Goal: Task Accomplishment & Management: Complete application form

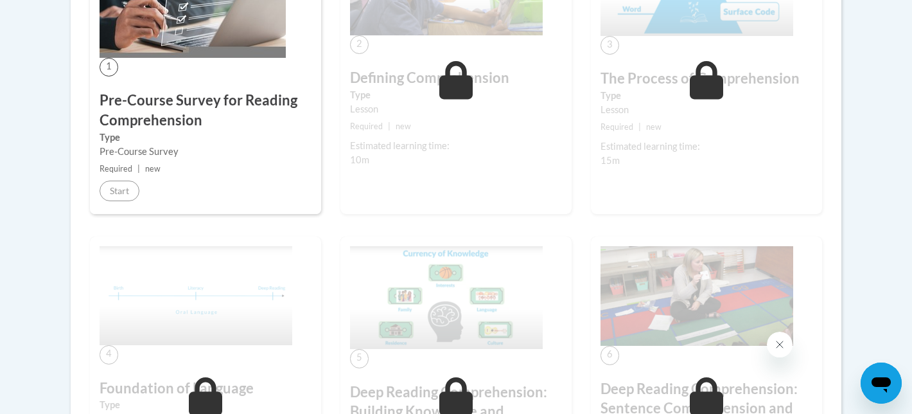
scroll to position [297, 0]
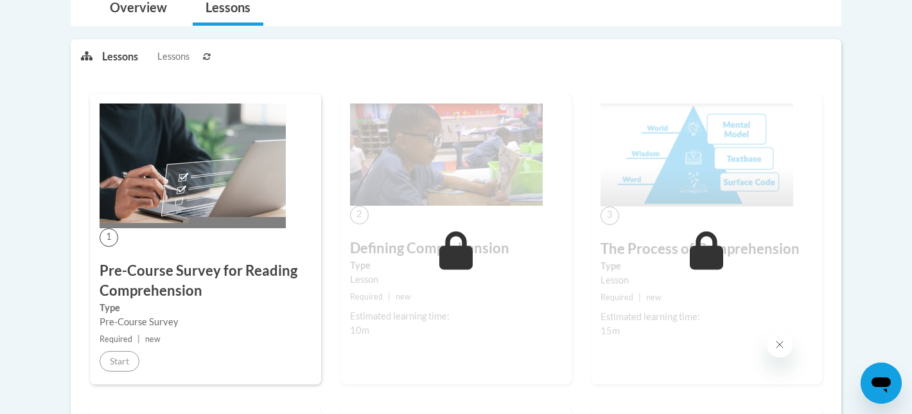
click at [163, 290] on h3 "Pre-Course Survey for Reading Comprehension" at bounding box center [206, 281] width 212 height 40
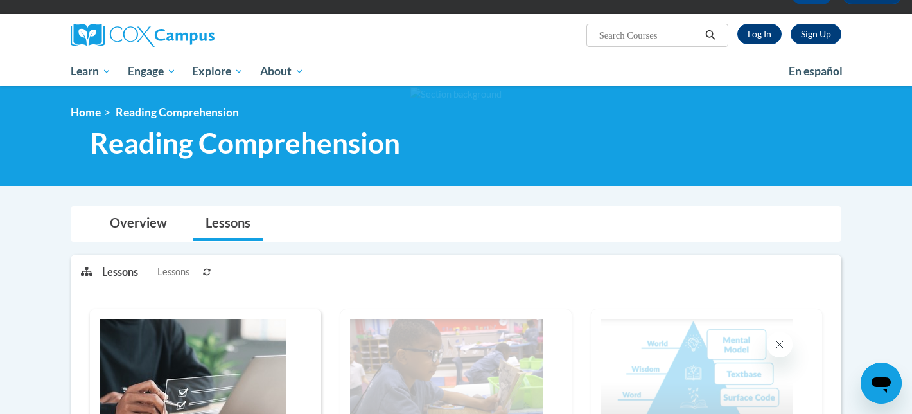
scroll to position [39, 0]
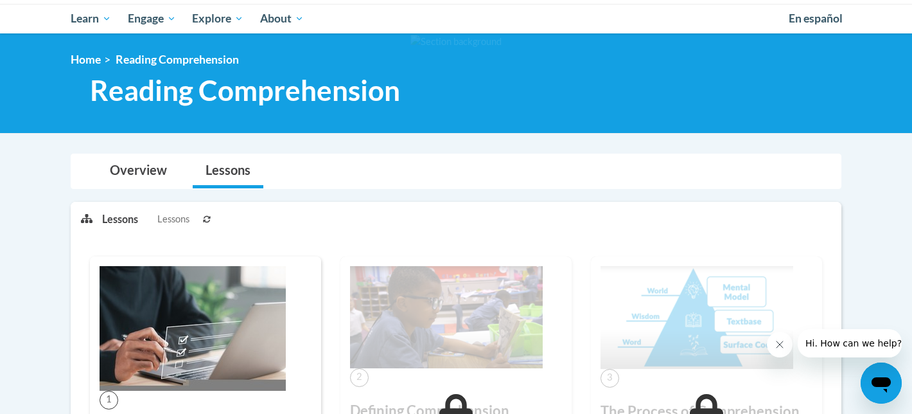
scroll to position [39, 0]
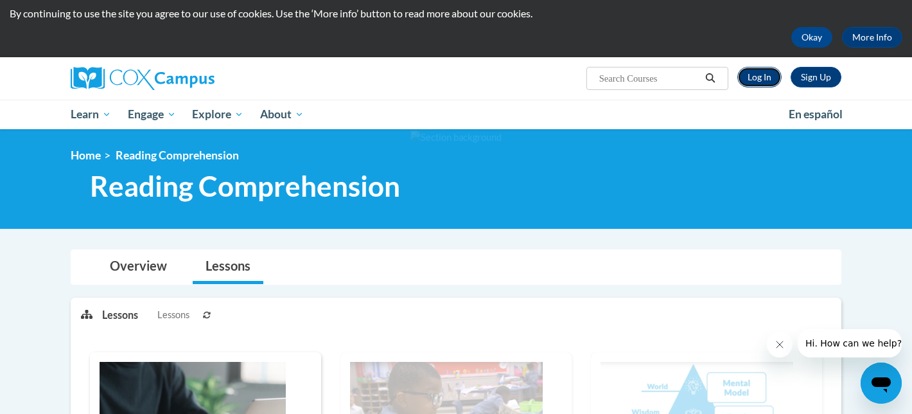
click at [764, 79] on link "Log In" at bounding box center [760, 77] width 44 height 21
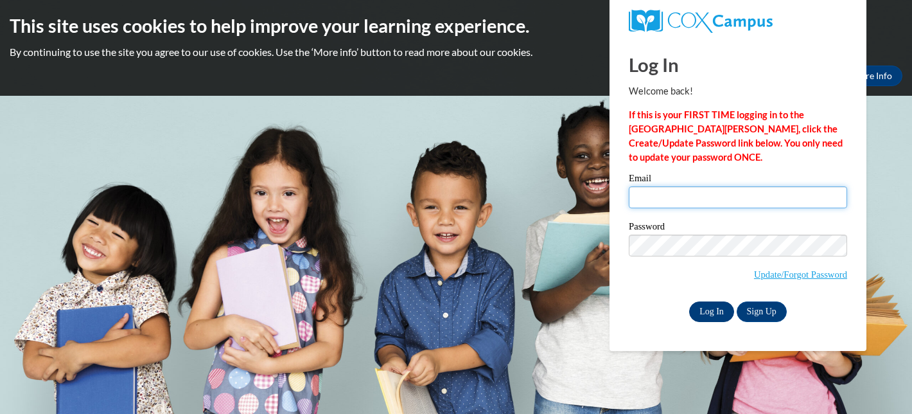
type input "tariq.tufts@morehouse.edu"
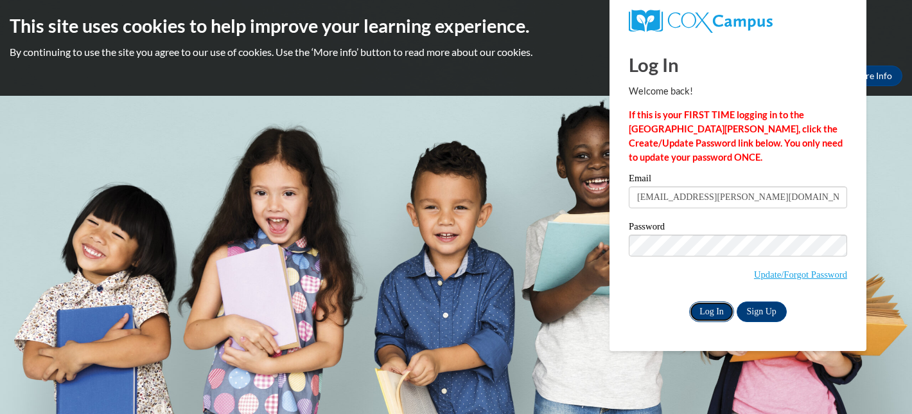
click at [714, 312] on input "Log In" at bounding box center [711, 311] width 45 height 21
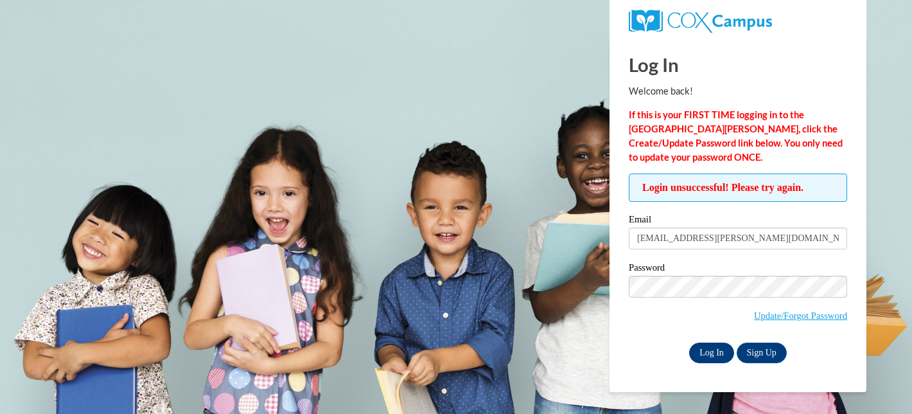
click at [719, 346] on input "Log In" at bounding box center [711, 352] width 45 height 21
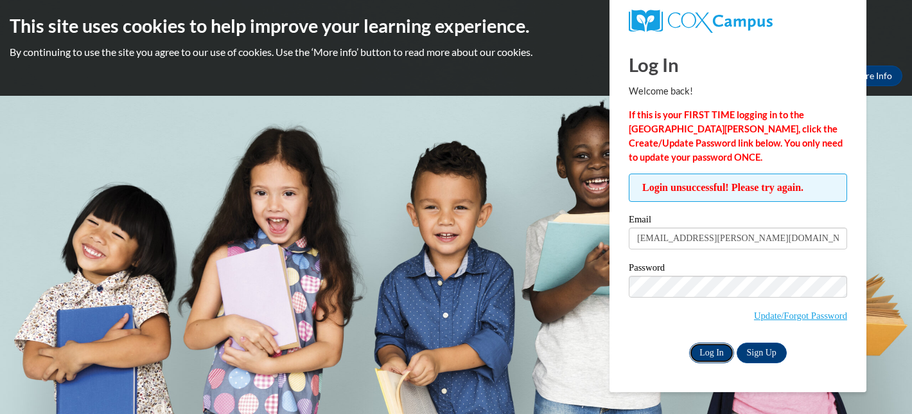
click at [716, 358] on input "Log In" at bounding box center [711, 352] width 45 height 21
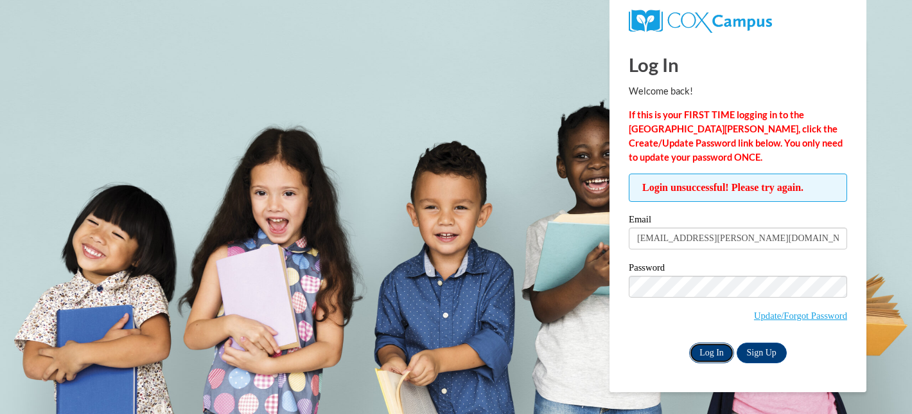
click at [721, 350] on input "Log In" at bounding box center [711, 352] width 45 height 21
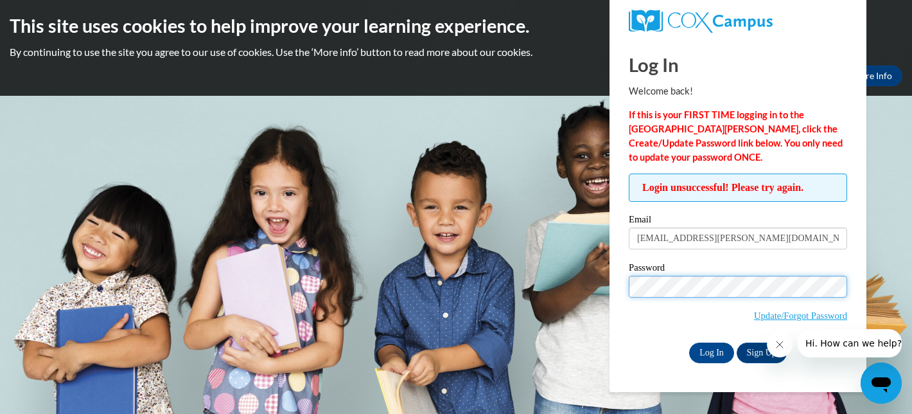
click at [689, 342] on input "Log In" at bounding box center [711, 352] width 45 height 21
click at [605, 279] on body "This site uses cookies to help improve your learning experience. By continuing …" at bounding box center [456, 207] width 912 height 414
click at [689, 342] on input "Log In" at bounding box center [711, 352] width 45 height 21
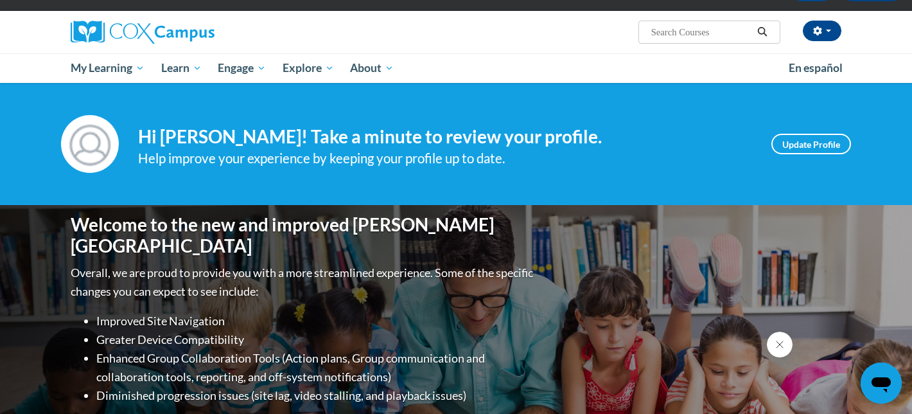
scroll to position [71, 0]
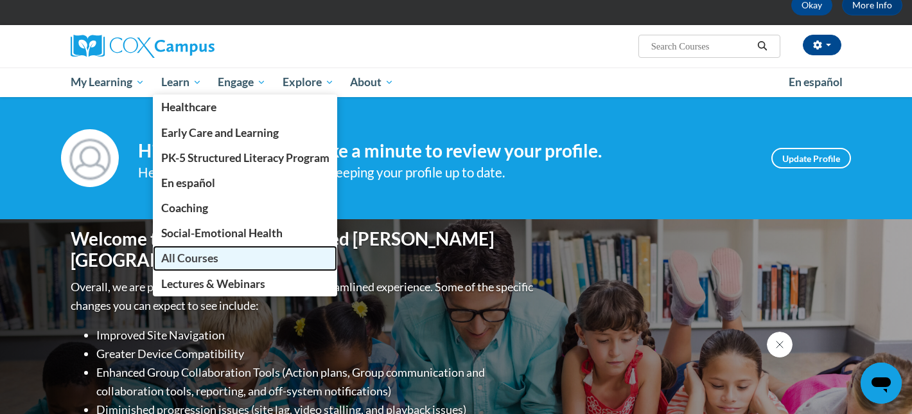
click at [178, 249] on link "All Courses" at bounding box center [245, 257] width 185 height 25
